Goal: Communication & Community: Answer question/provide support

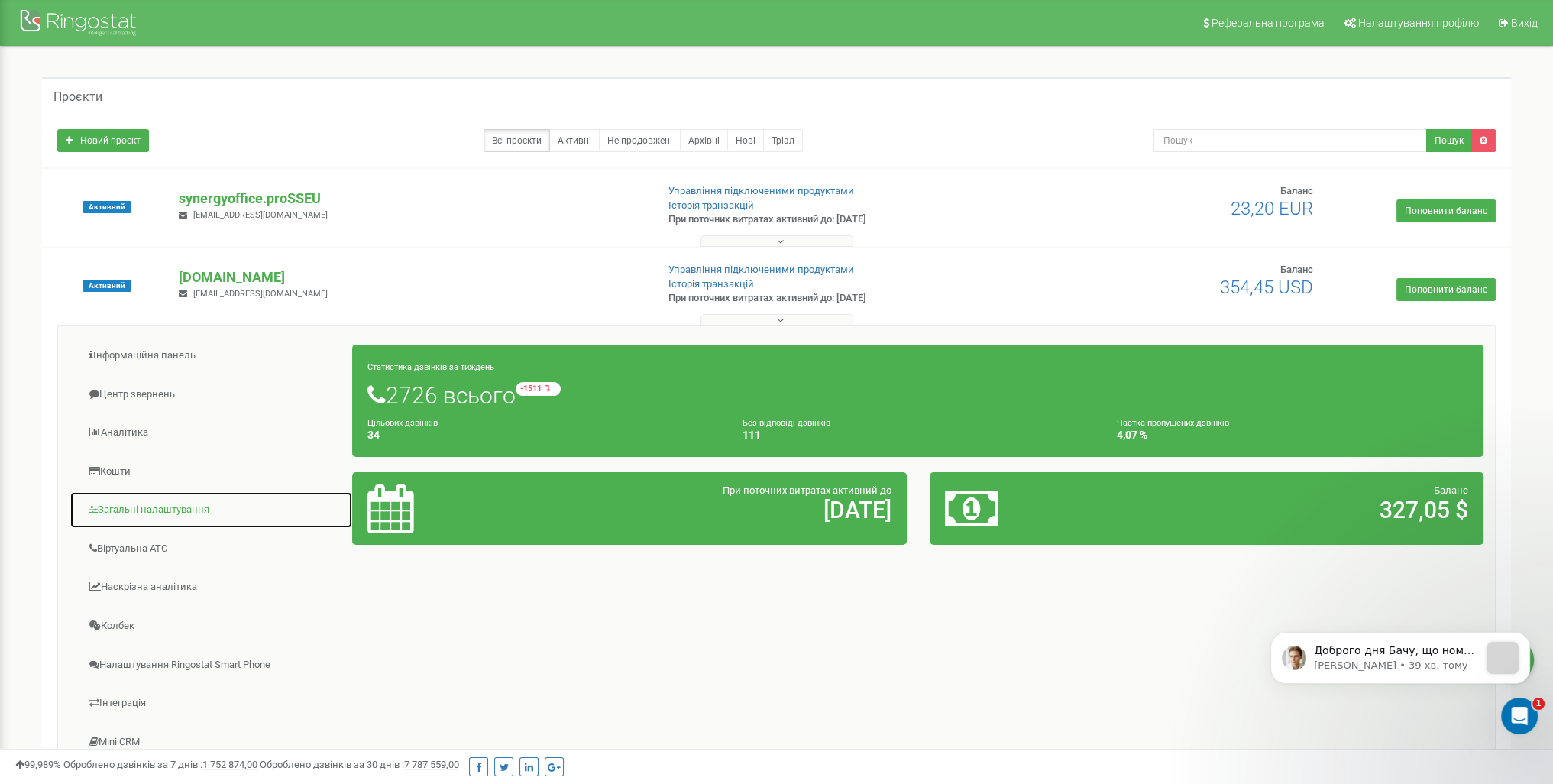
click at [199, 507] on link "Загальні налаштування" at bounding box center [211, 509] width 283 height 37
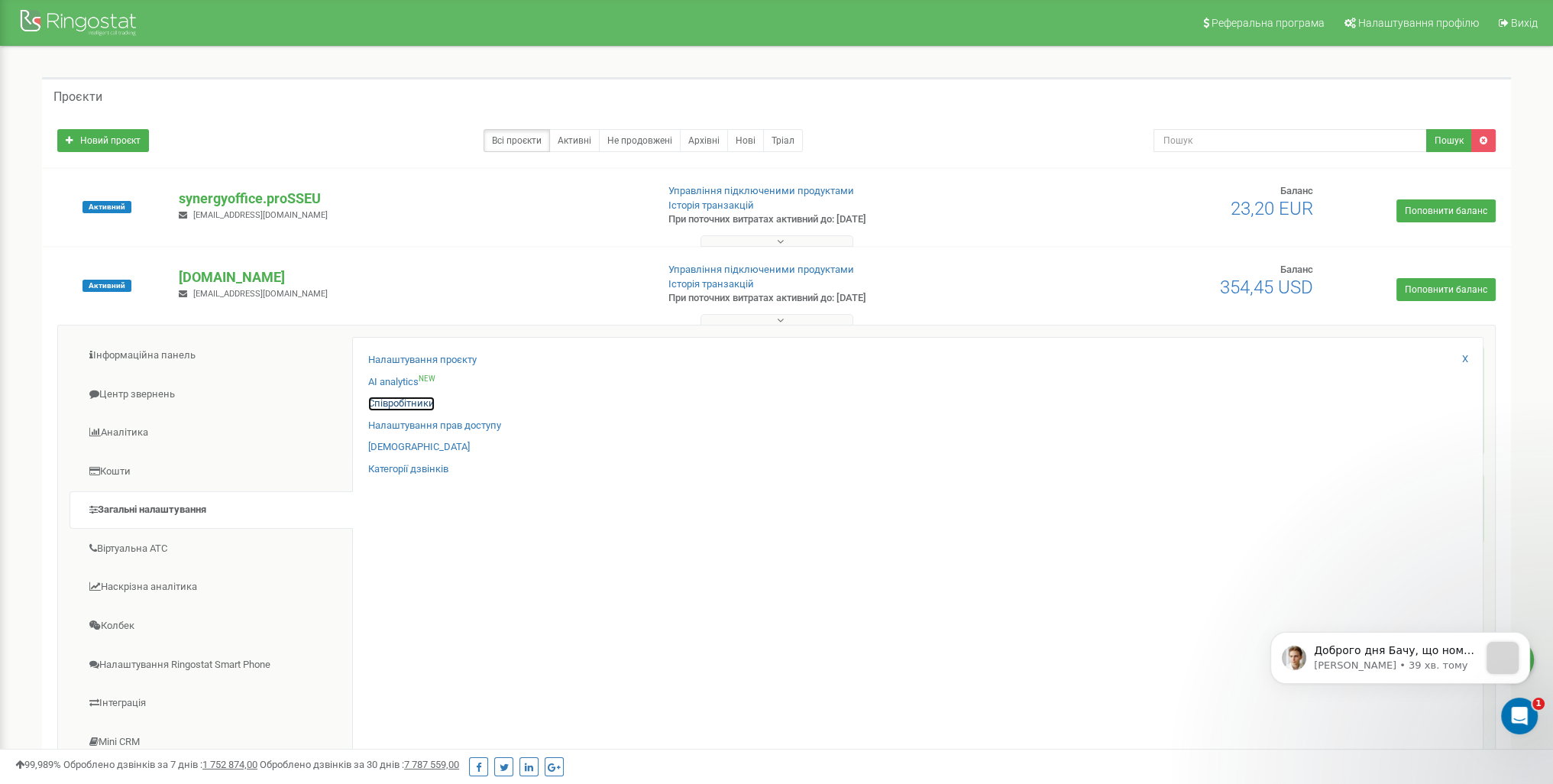
click at [412, 404] on link "Співробітники" at bounding box center [402, 403] width 67 height 14
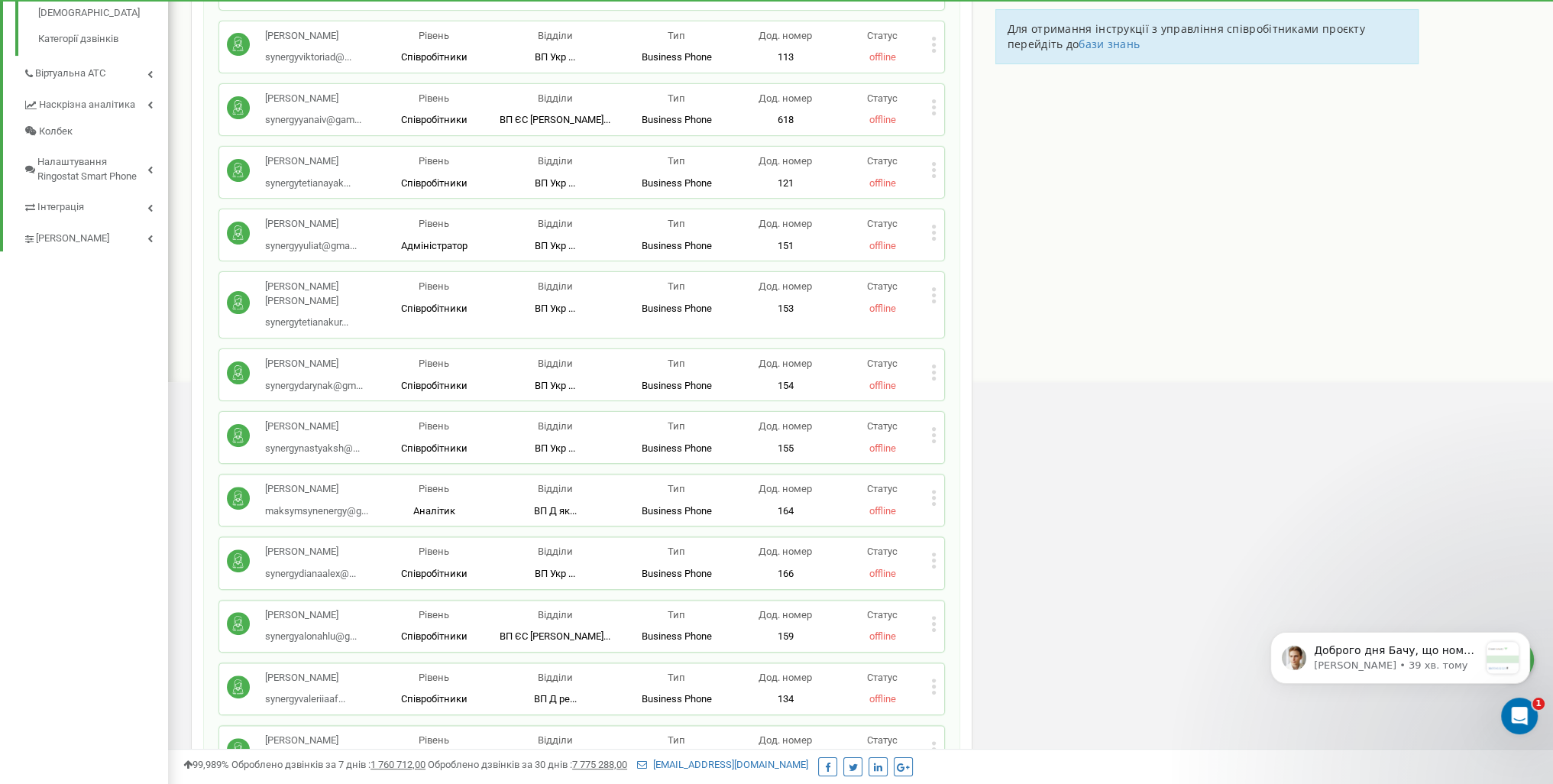
scroll to position [917, 0]
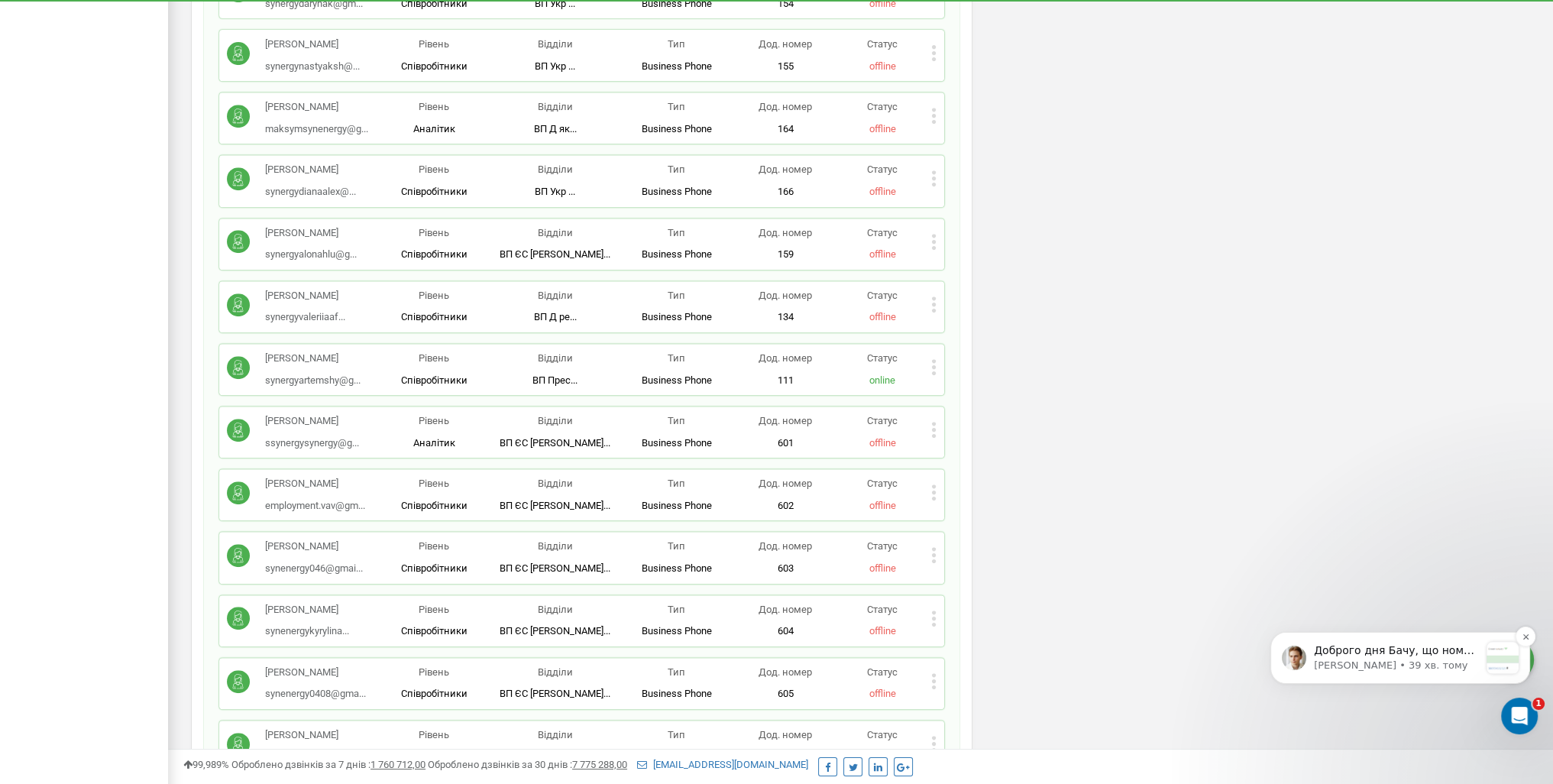
click at [1399, 666] on p "[PERSON_NAME] • 39 хв. тому" at bounding box center [1396, 665] width 165 height 14
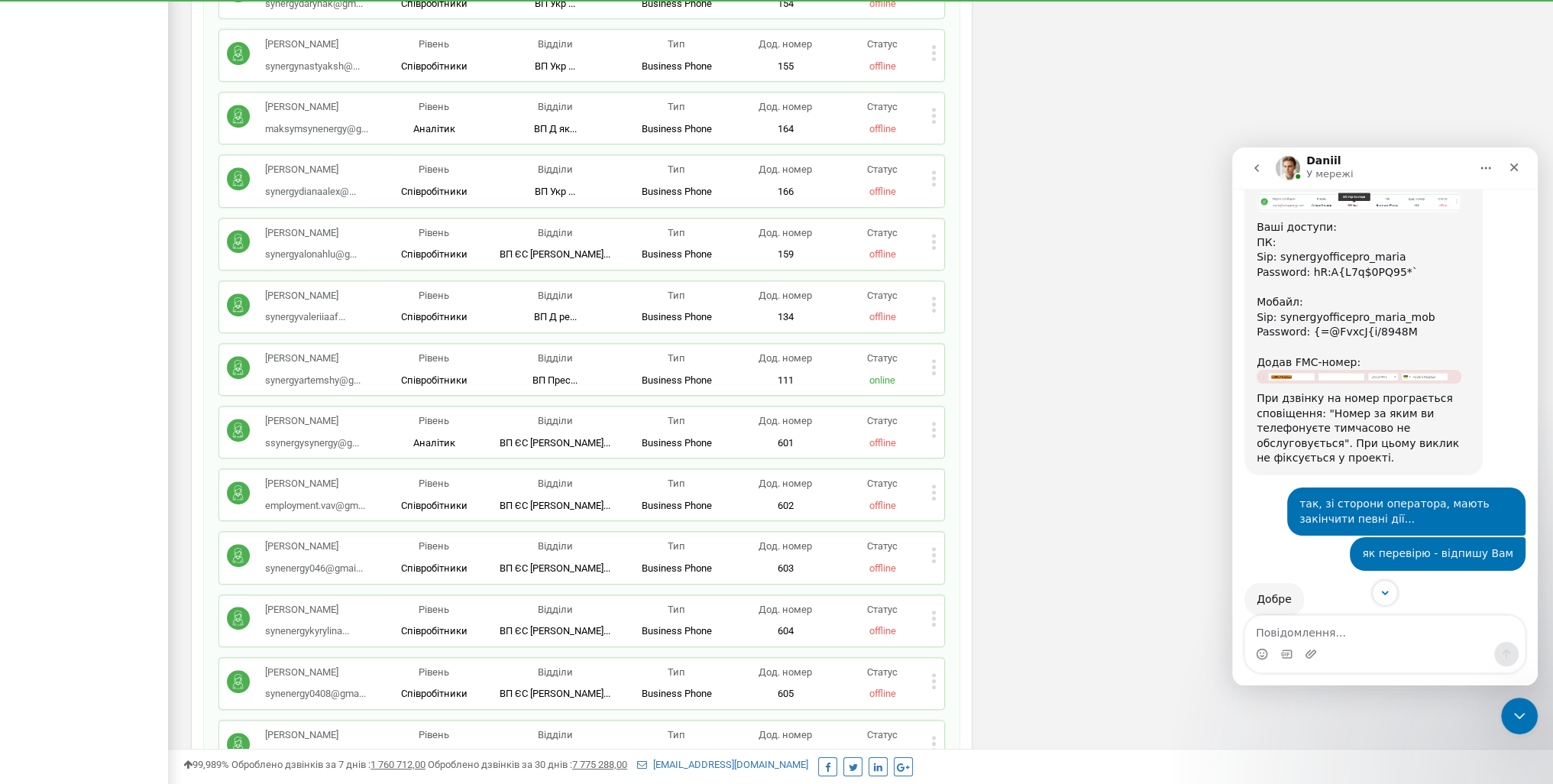
scroll to position [1261, 0]
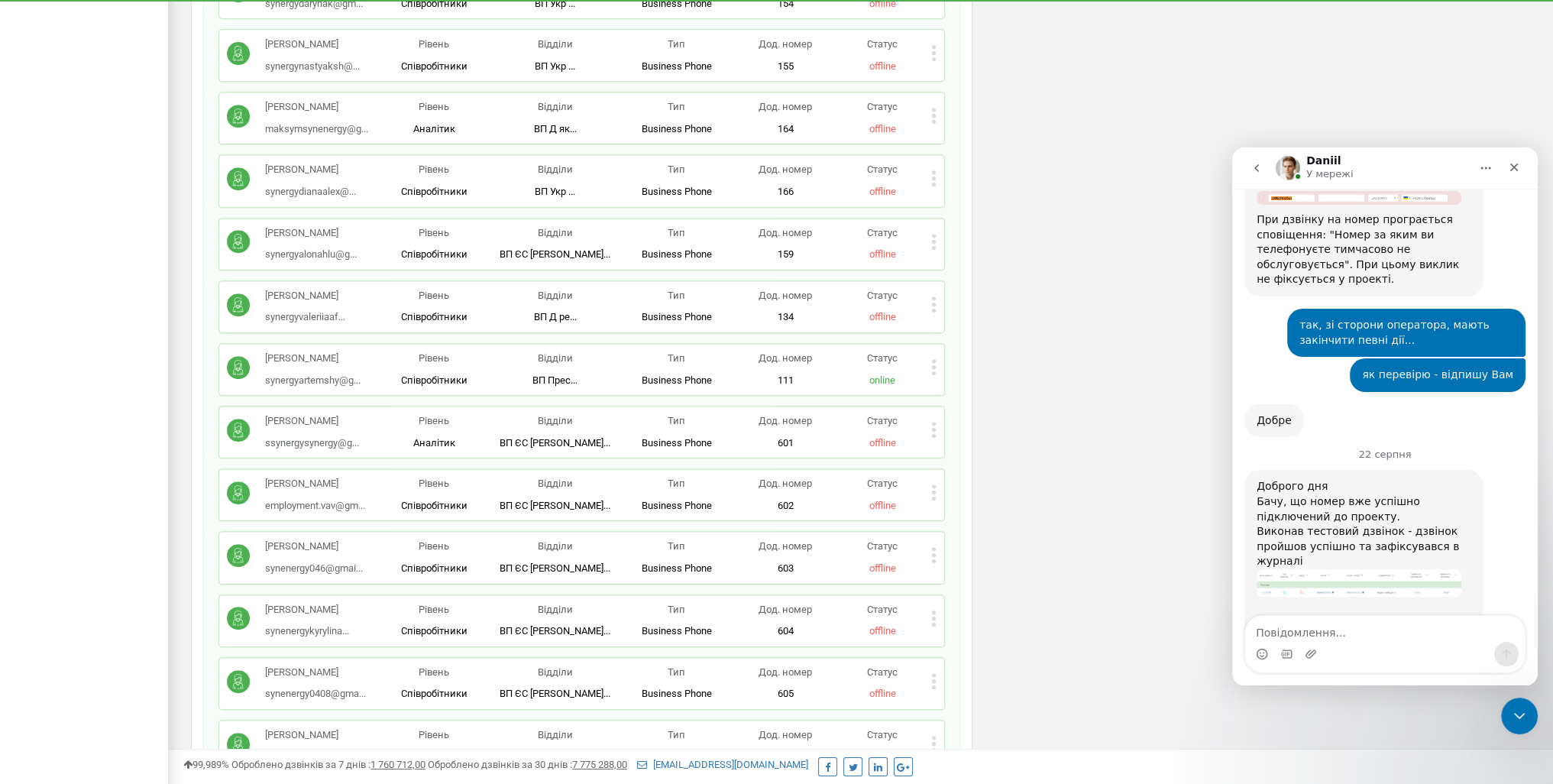
click at [1361, 569] on img "Daniil каже…" at bounding box center [1359, 583] width 205 height 28
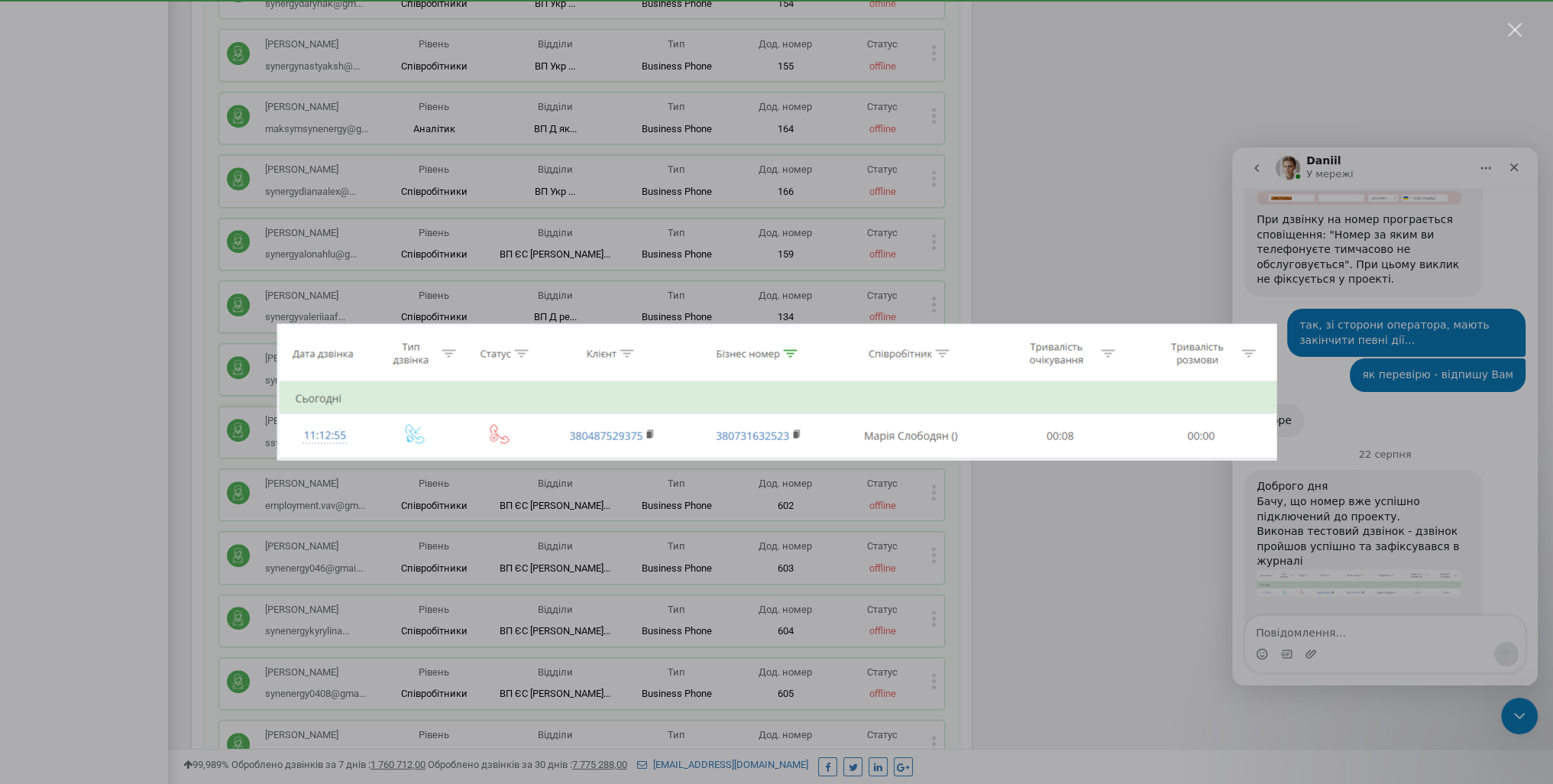
click at [1242, 475] on div "Месенджер Intercom" at bounding box center [776, 392] width 1553 height 784
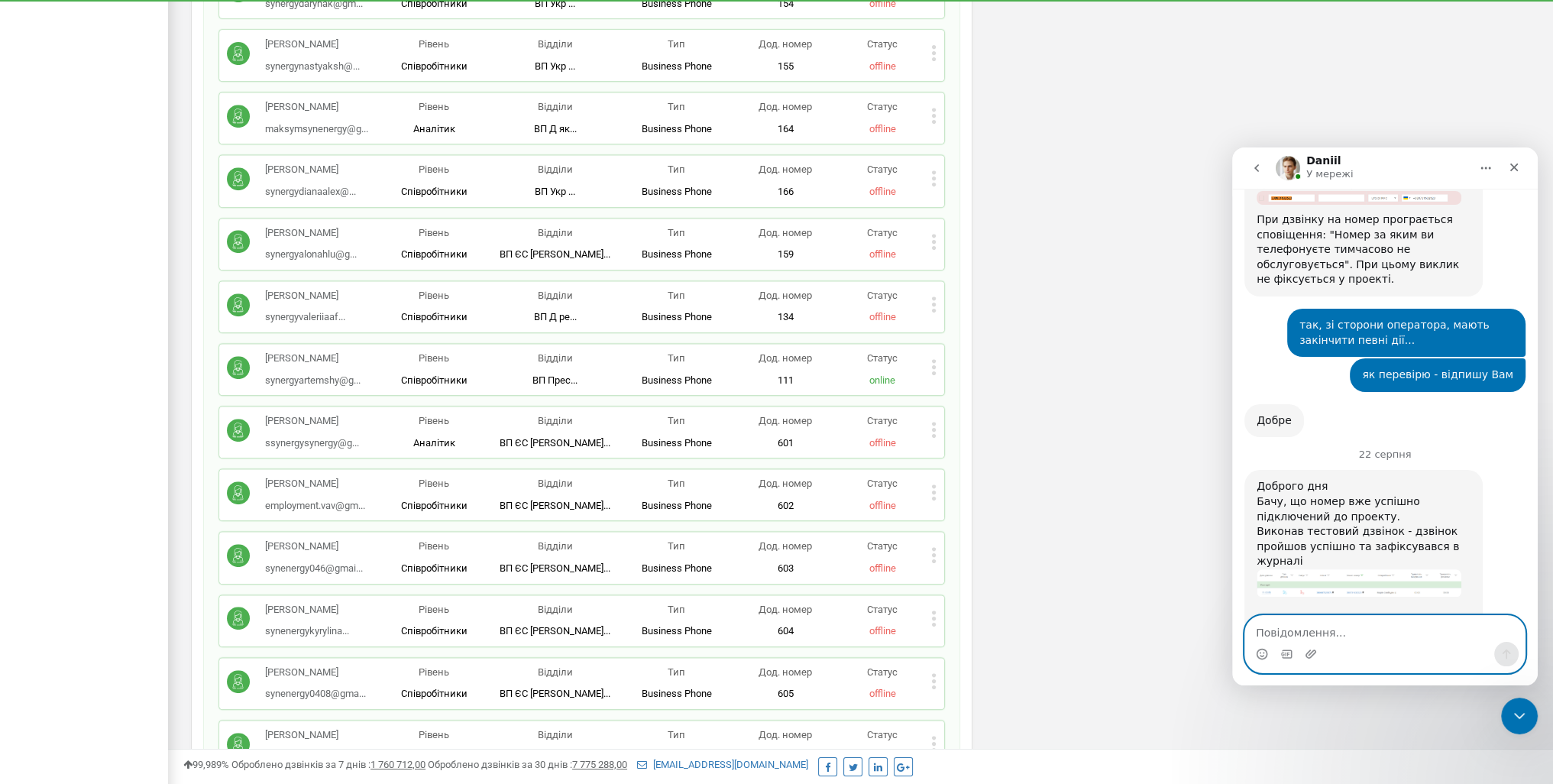
click at [1333, 639] on textarea "Повідомлення..." at bounding box center [1385, 628] width 280 height 26
type textarea "Доброго дня, так все ок, дякую"
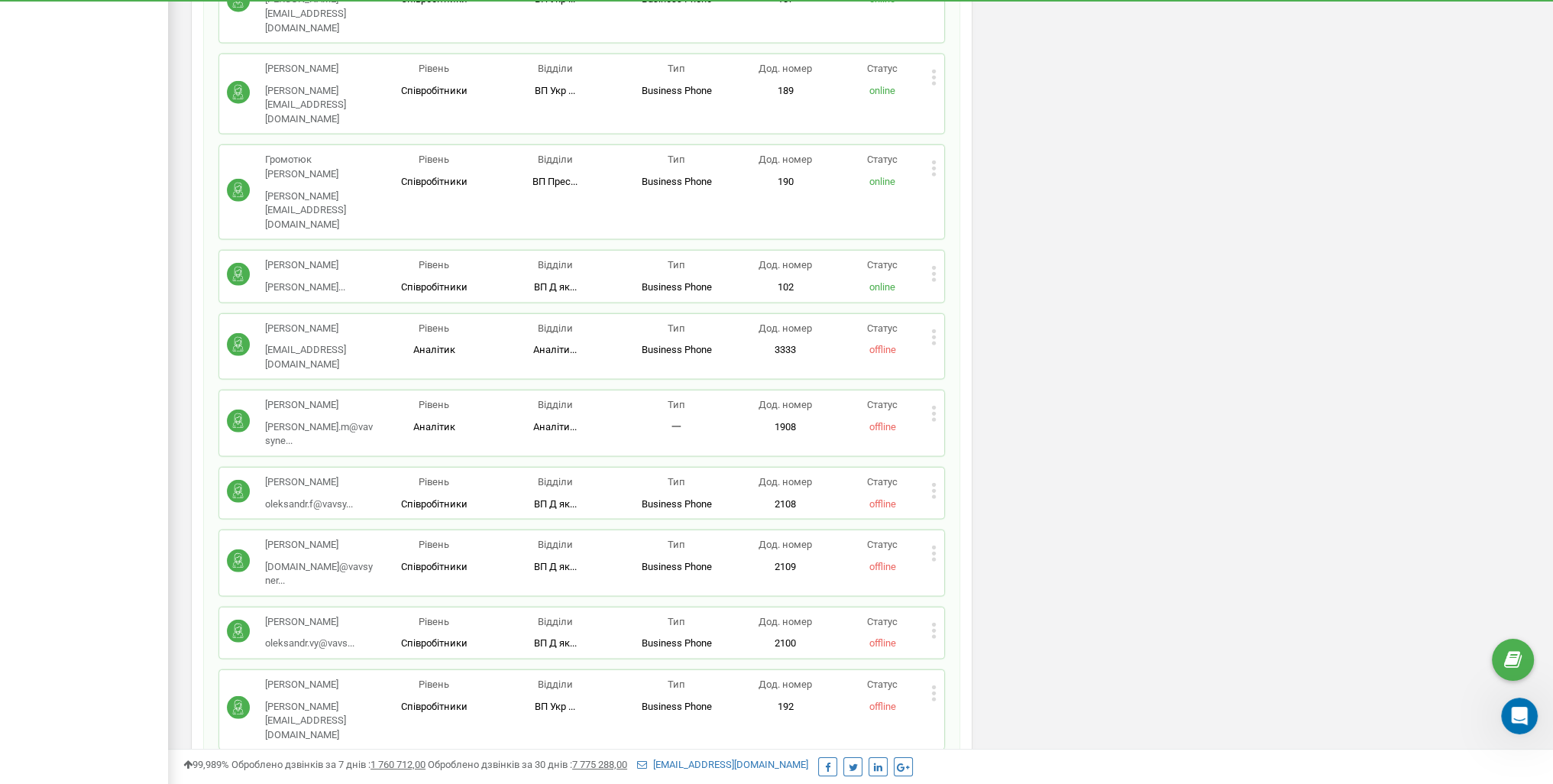
scroll to position [5960, 0]
